Goal: Information Seeking & Learning: Find specific fact

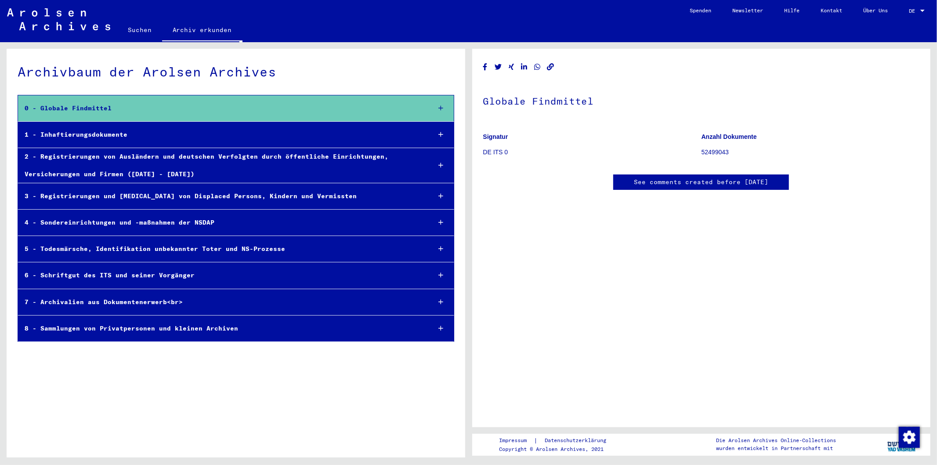
click at [442, 106] on icon at bounding box center [441, 108] width 5 height 6
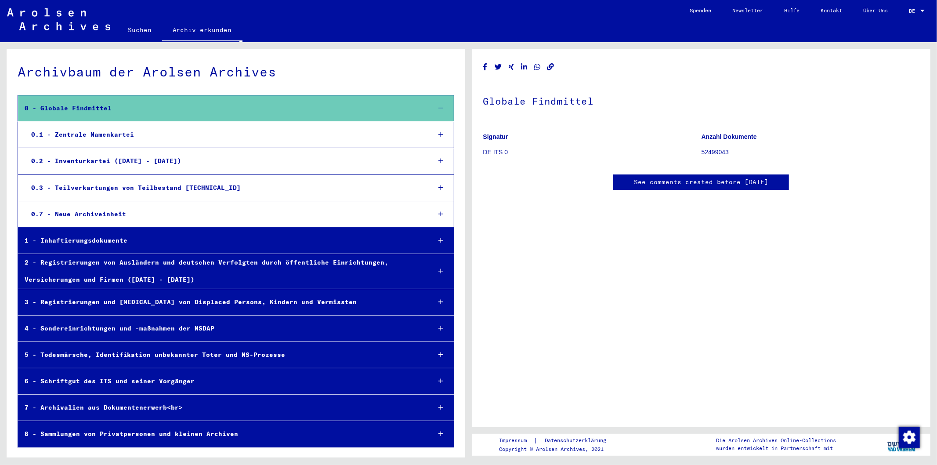
click at [441, 134] on icon at bounding box center [441, 134] width 5 height 6
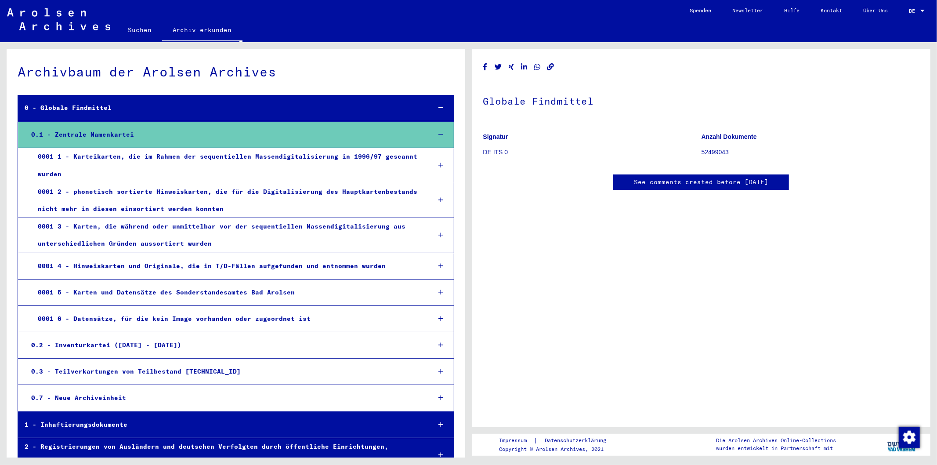
click at [134, 29] on link "Suchen" at bounding box center [139, 29] width 45 height 21
click at [138, 30] on link "Suchen" at bounding box center [139, 30] width 45 height 23
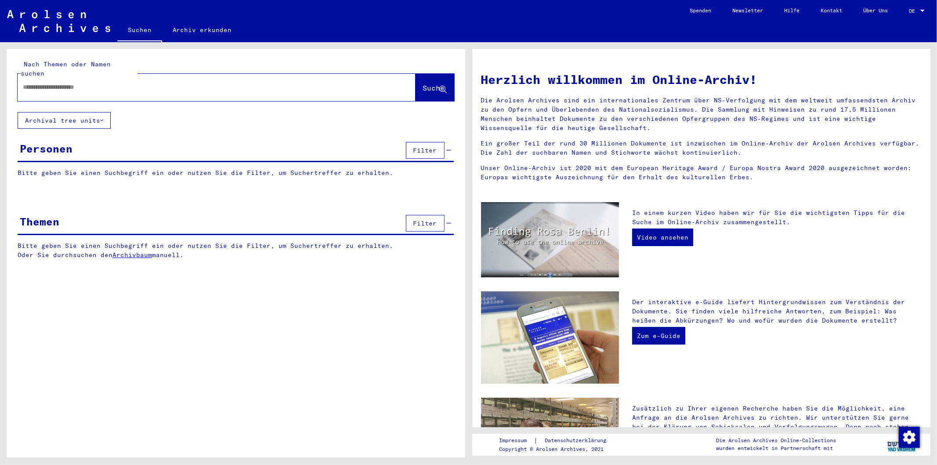
click at [428, 146] on span "Filter" at bounding box center [426, 150] width 24 height 8
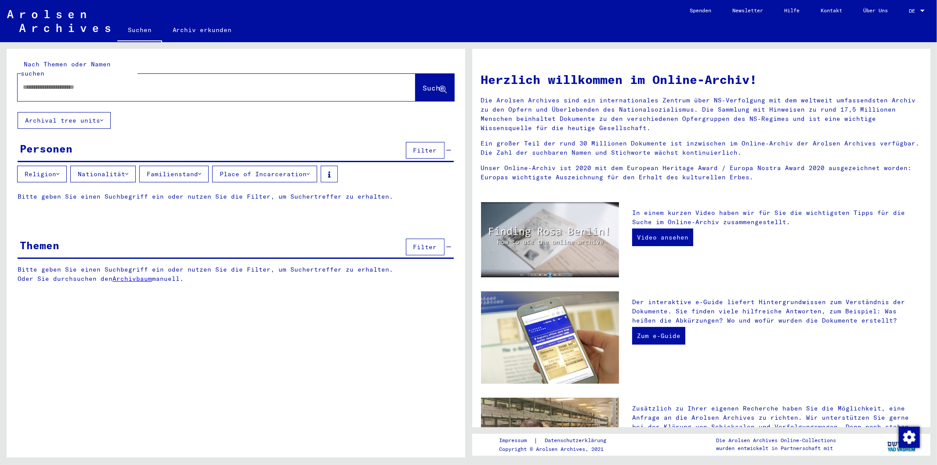
click at [128, 171] on icon at bounding box center [126, 174] width 3 height 6
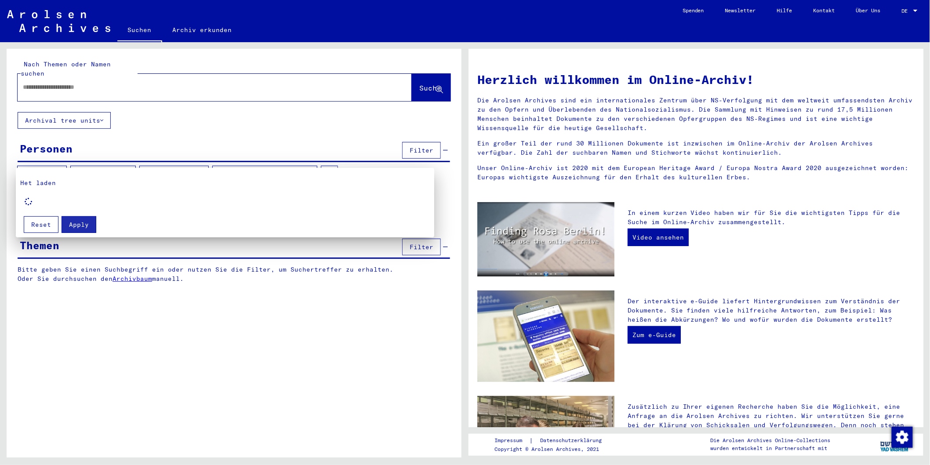
click at [183, 162] on div at bounding box center [465, 232] width 930 height 465
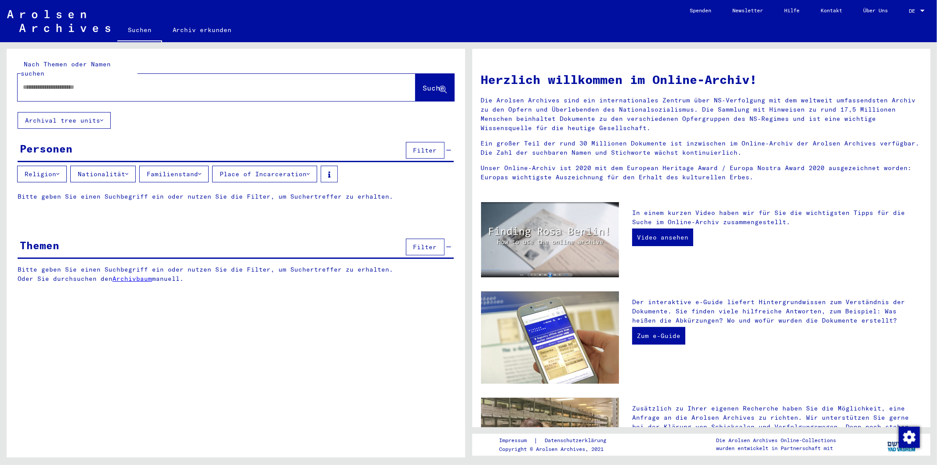
click at [204, 166] on button "Familienstand" at bounding box center [173, 174] width 69 height 17
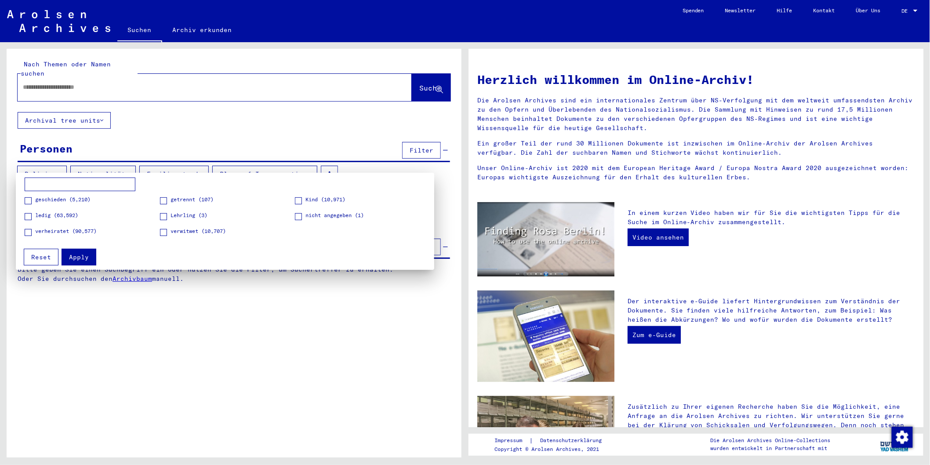
click at [196, 128] on div at bounding box center [465, 232] width 930 height 465
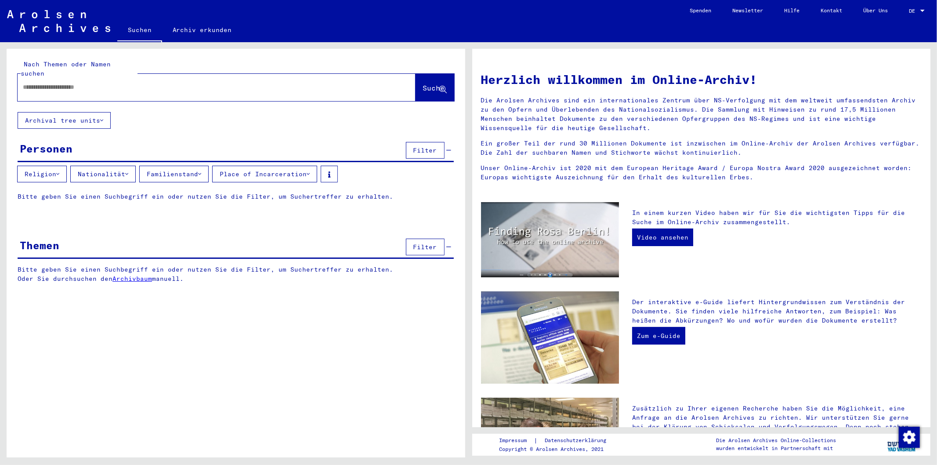
click at [178, 83] on input "text" at bounding box center [206, 87] width 367 height 9
type input "*"
type input "******"
click at [425, 84] on span "Suche" at bounding box center [434, 88] width 22 height 9
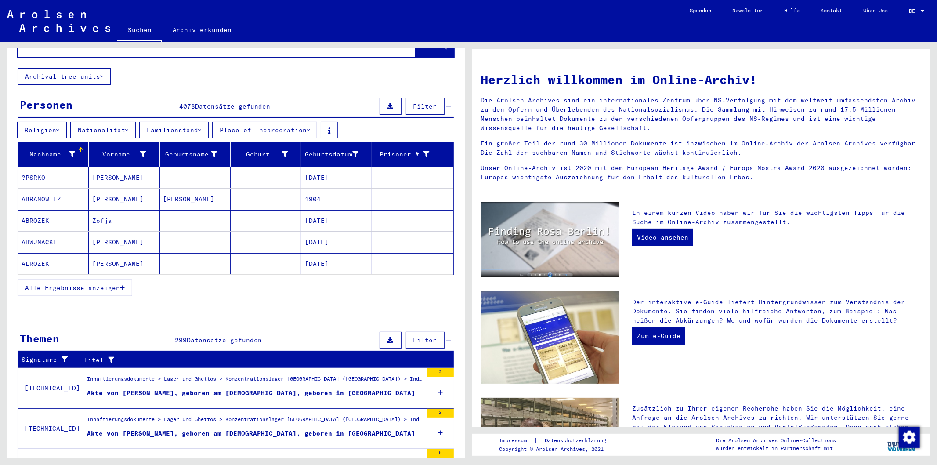
scroll to position [174, 0]
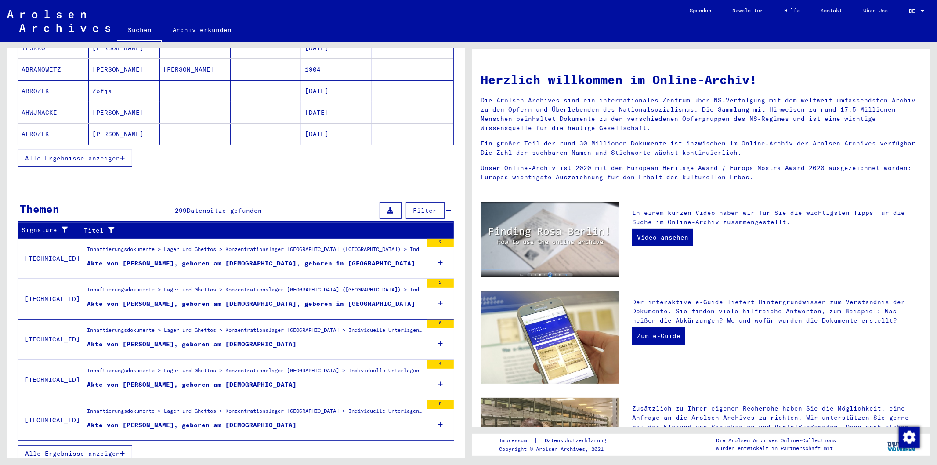
click at [438, 292] on icon at bounding box center [440, 303] width 5 height 31
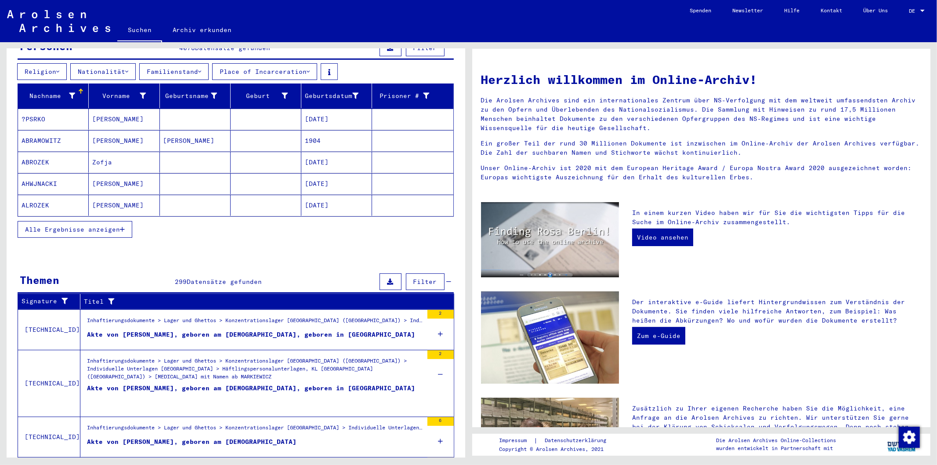
scroll to position [200, 0]
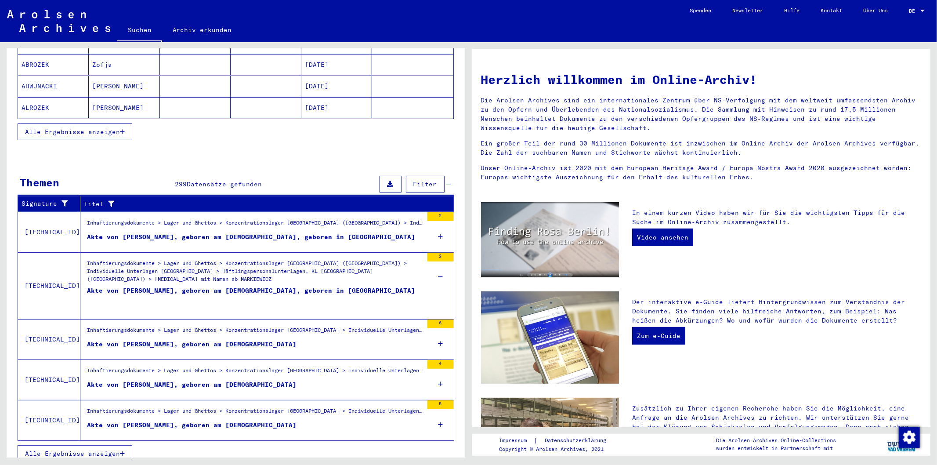
click at [318, 286] on div "Akte von [PERSON_NAME], geboren am [DEMOGRAPHIC_DATA], geboren in [GEOGRAPHIC_D…" at bounding box center [251, 299] width 328 height 26
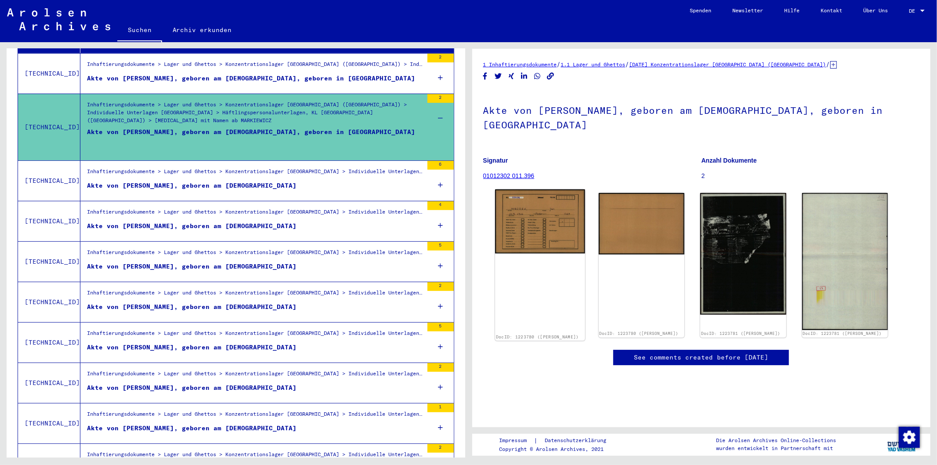
click at [541, 215] on img at bounding box center [540, 221] width 90 height 64
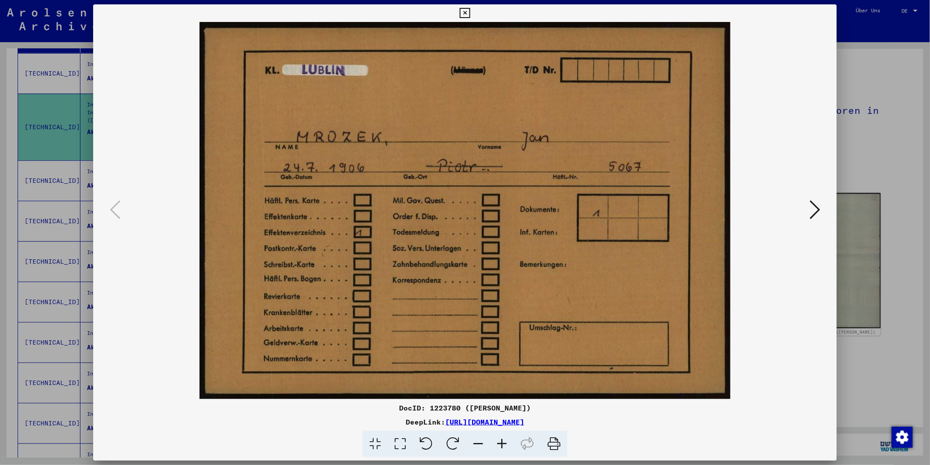
click at [816, 208] on icon at bounding box center [815, 209] width 11 height 21
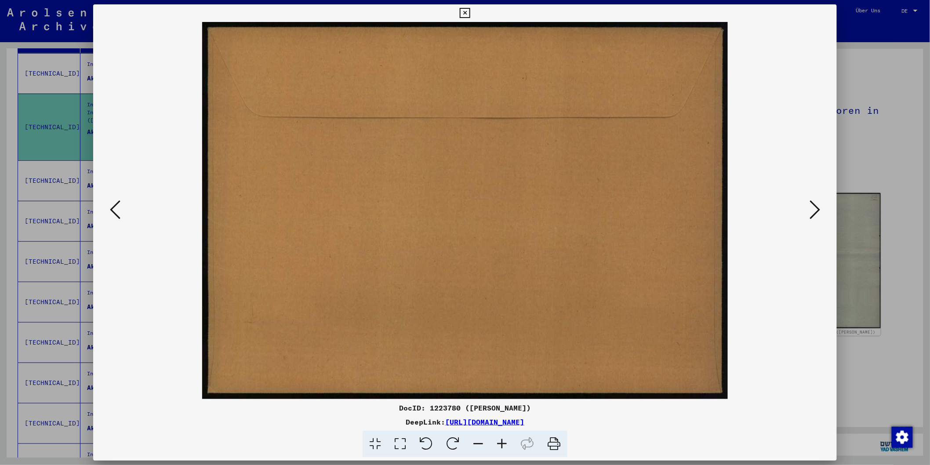
click at [816, 208] on icon at bounding box center [815, 209] width 11 height 21
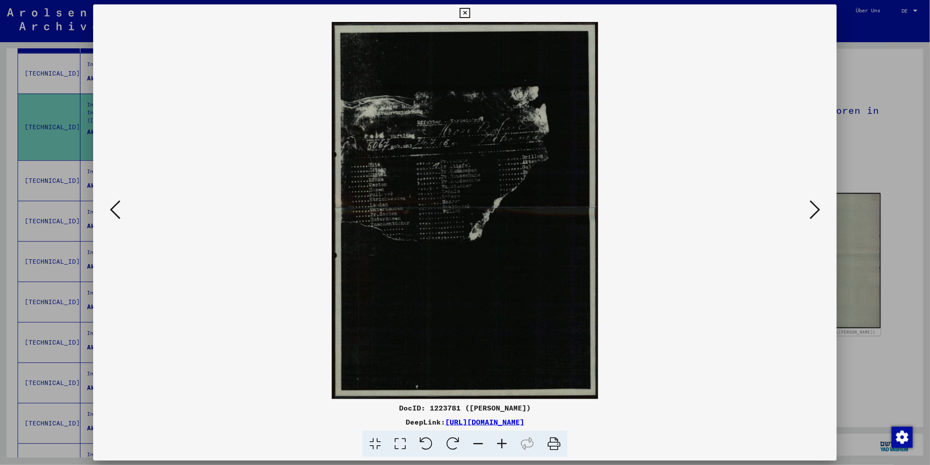
click at [816, 208] on icon at bounding box center [815, 209] width 11 height 21
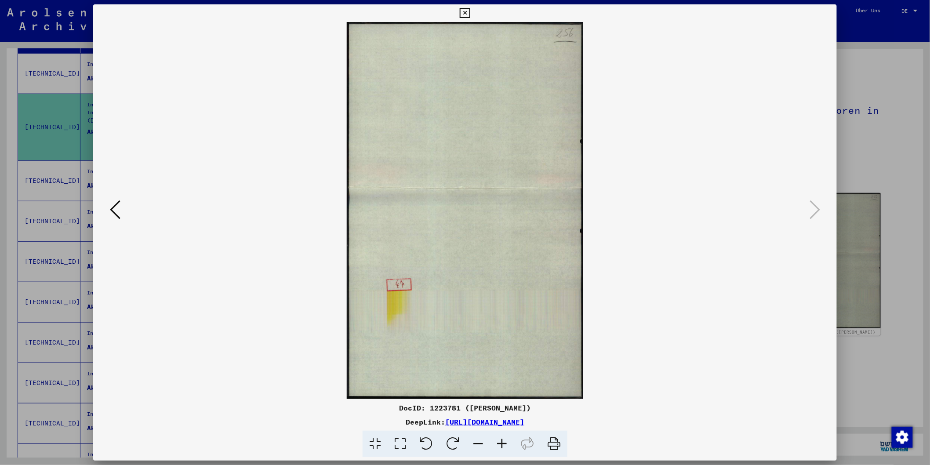
click at [114, 210] on icon at bounding box center [115, 209] width 11 height 21
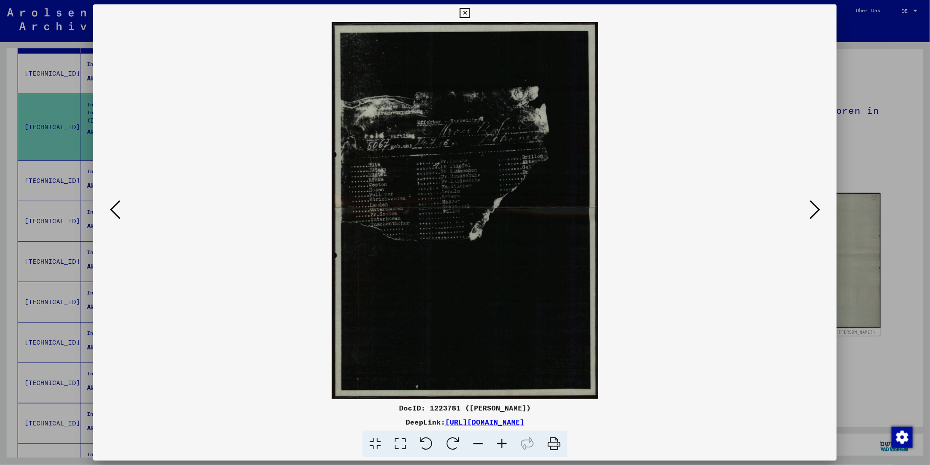
click at [476, 143] on img at bounding box center [465, 210] width 684 height 377
click at [112, 206] on icon at bounding box center [115, 209] width 11 height 21
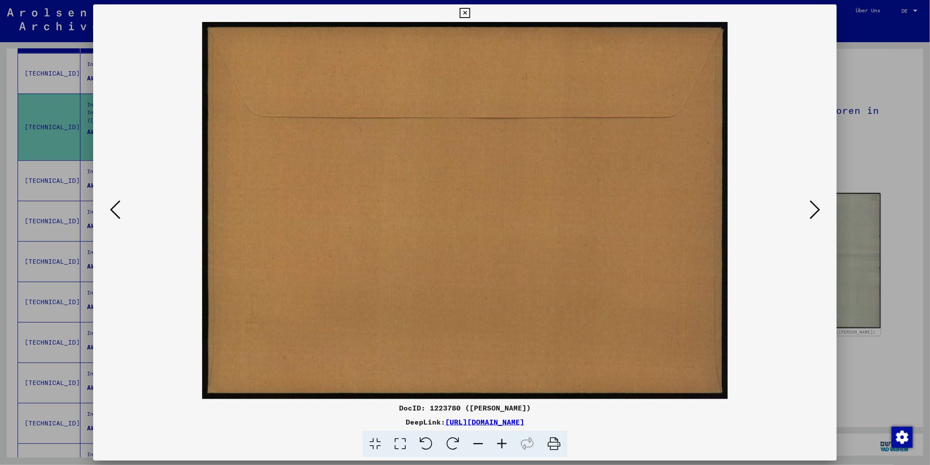
click at [465, 13] on icon at bounding box center [465, 13] width 10 height 11
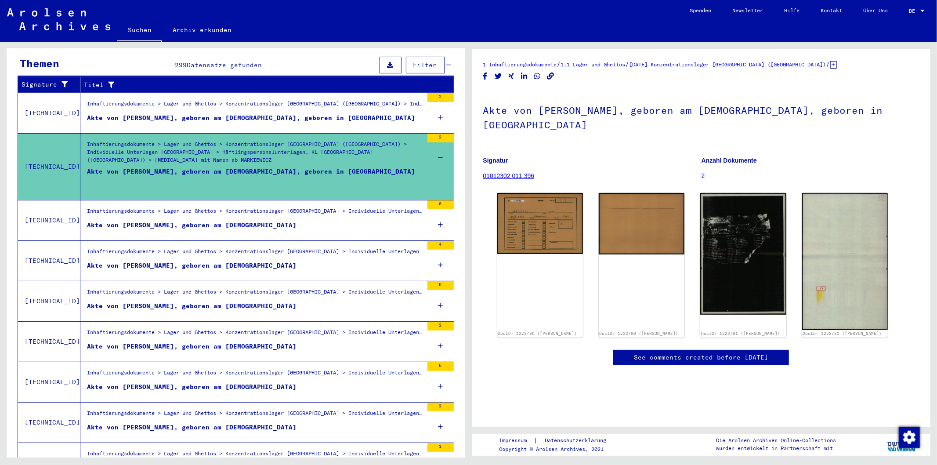
scroll to position [102, 0]
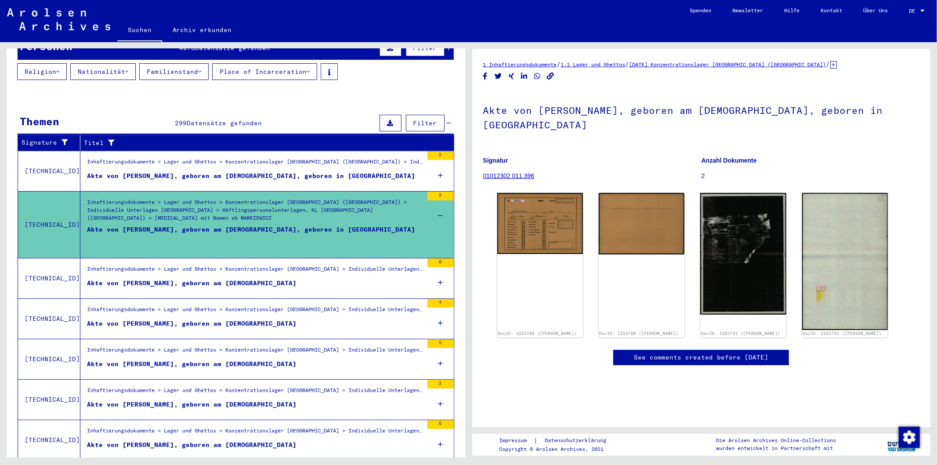
click at [434, 153] on mat-cell at bounding box center [412, 164] width 81 height 22
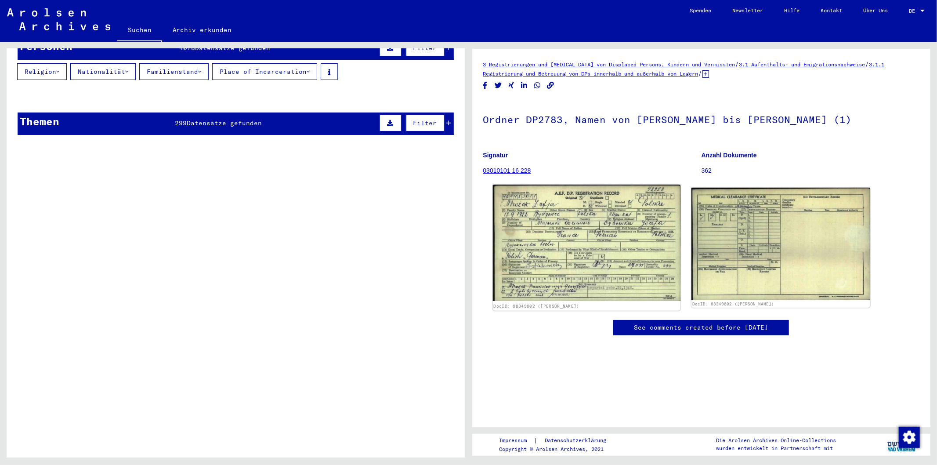
click at [564, 234] on img at bounding box center [587, 243] width 188 height 116
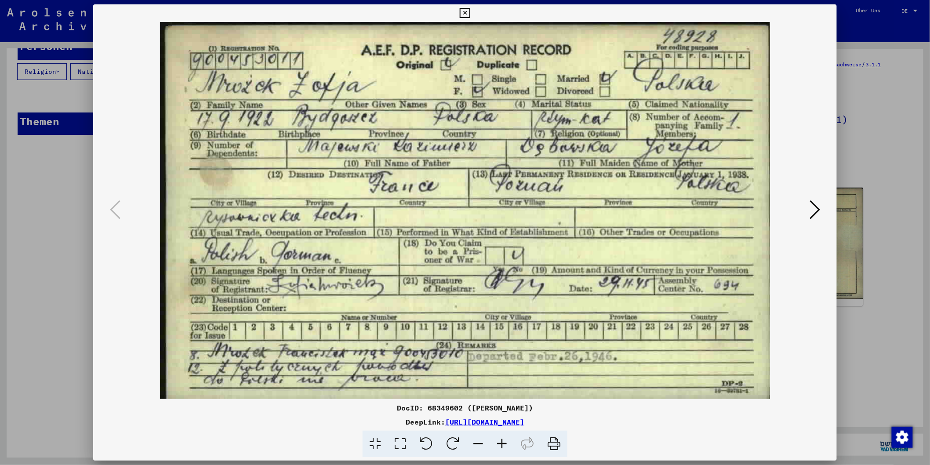
click at [816, 210] on icon at bounding box center [815, 209] width 11 height 21
